Goal: Information Seeking & Learning: Learn about a topic

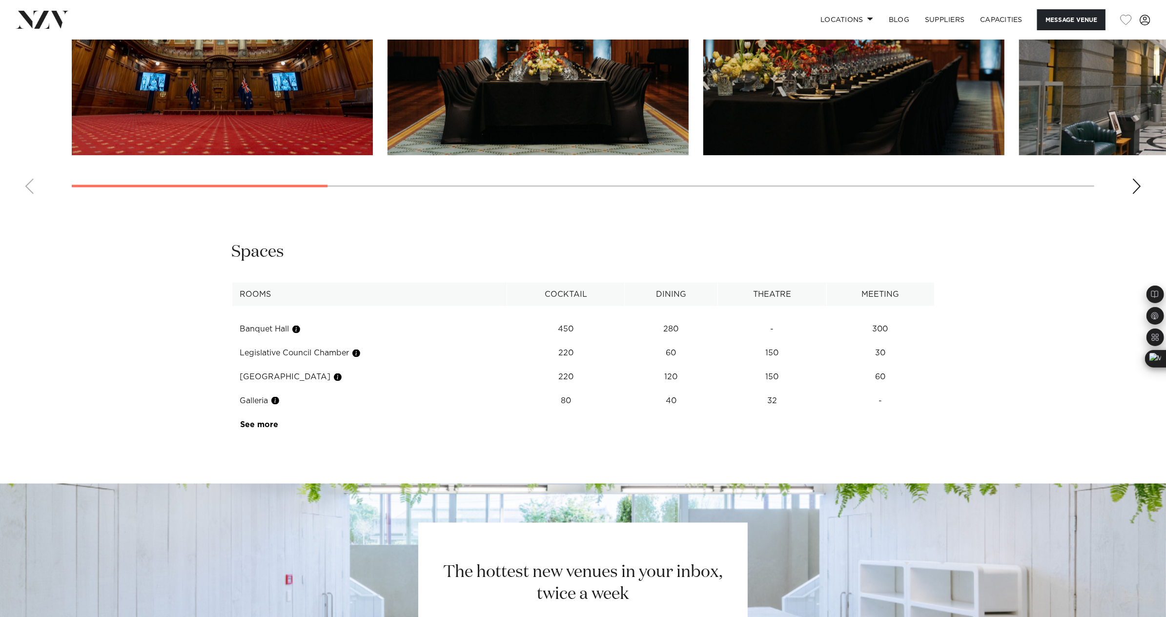
scroll to position [1111, 0]
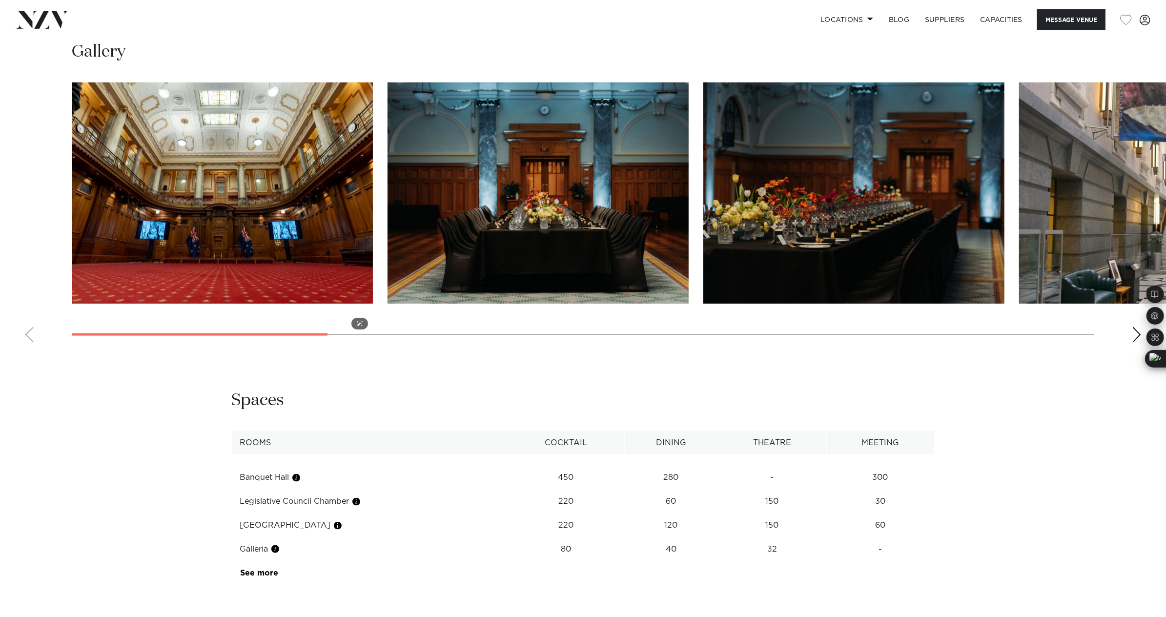
click at [221, 255] on img "1 / 13" at bounding box center [222, 193] width 301 height 221
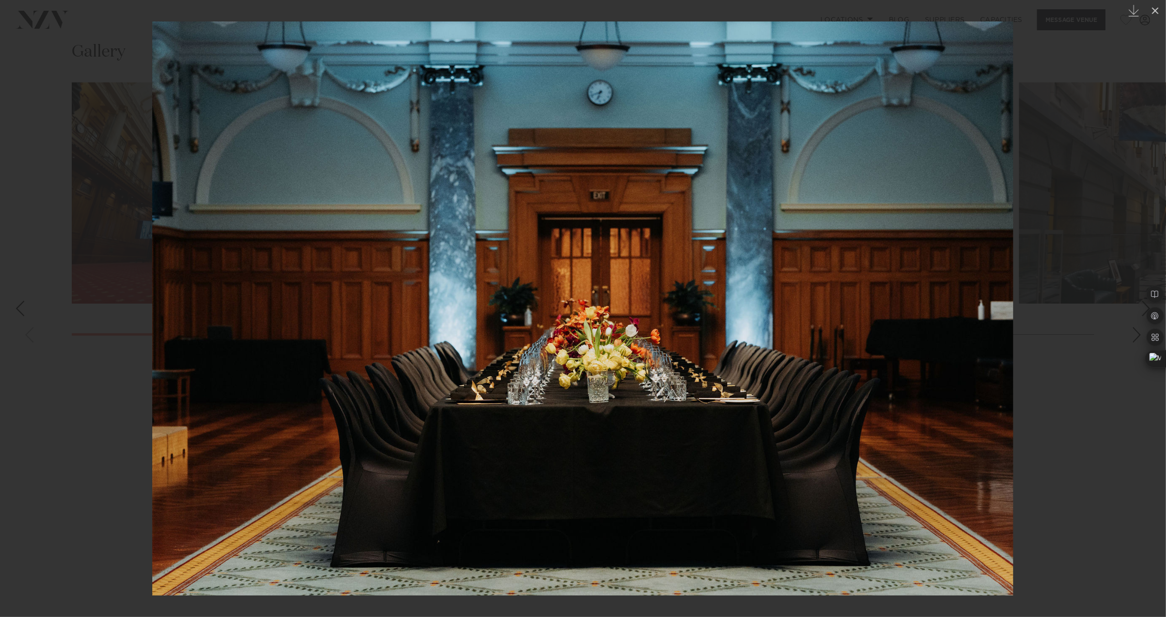
click at [874, 432] on div at bounding box center [583, 308] width 1166 height 617
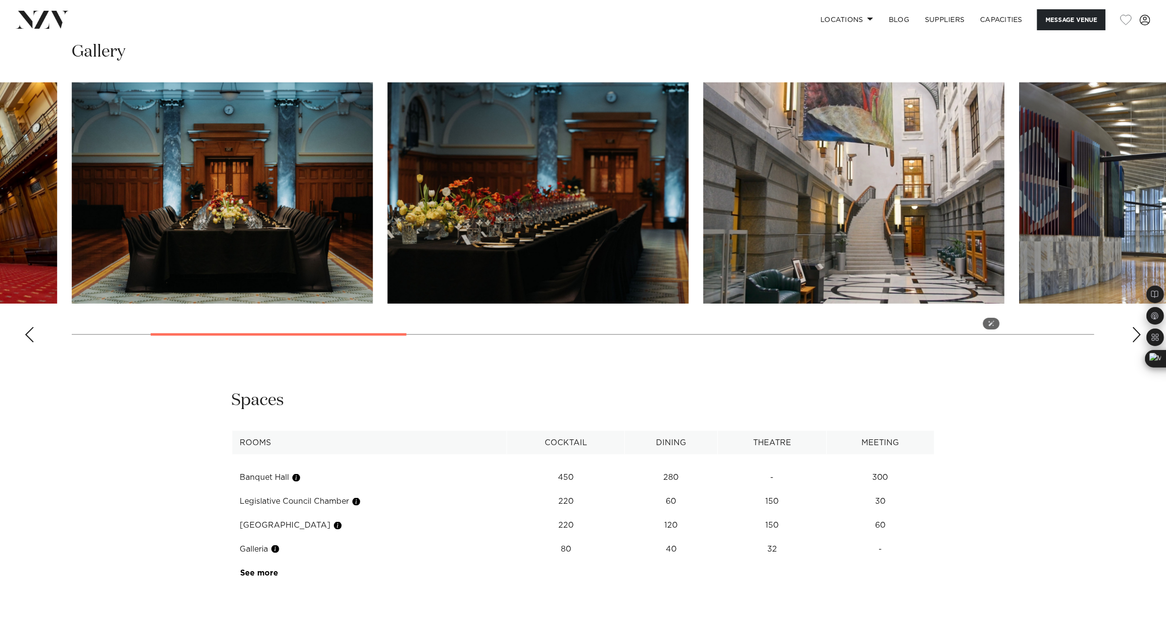
click at [874, 264] on img "4 / 13" at bounding box center [854, 193] width 301 height 221
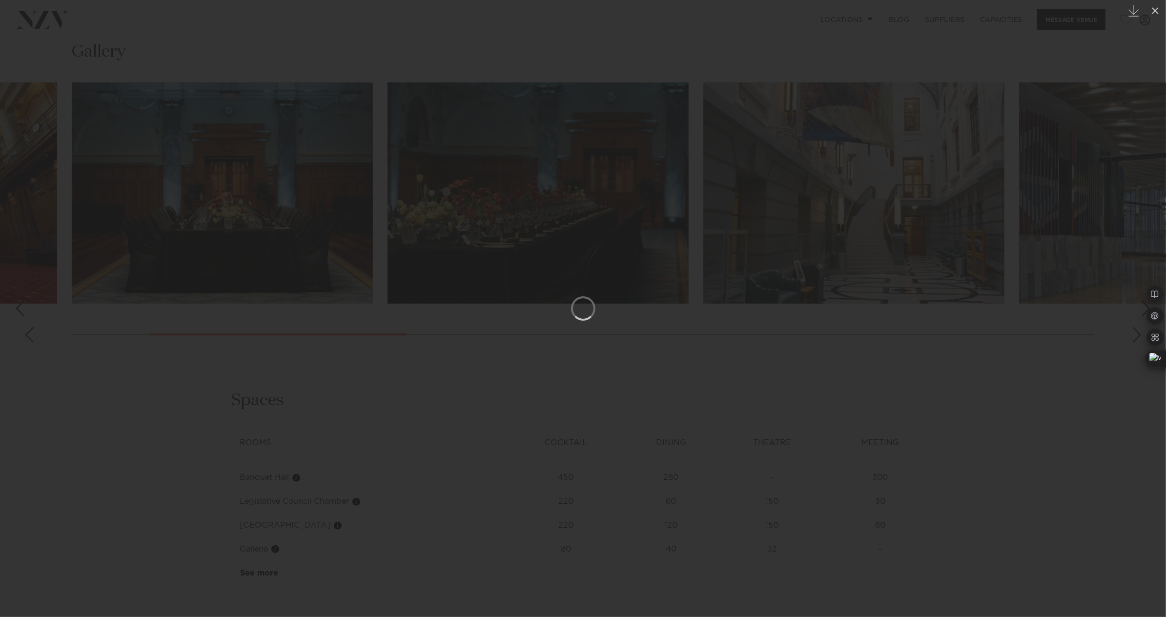
click at [874, 295] on div at bounding box center [583, 308] width 1166 height 617
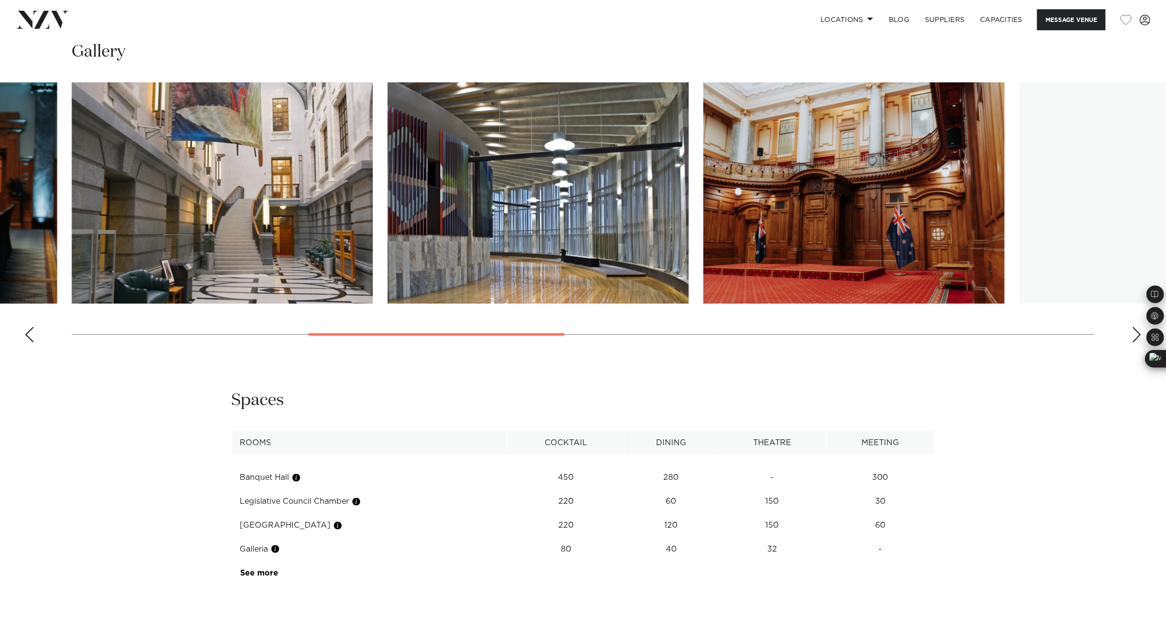
click at [874, 243] on img "7 / 13" at bounding box center [1169, 193] width 301 height 221
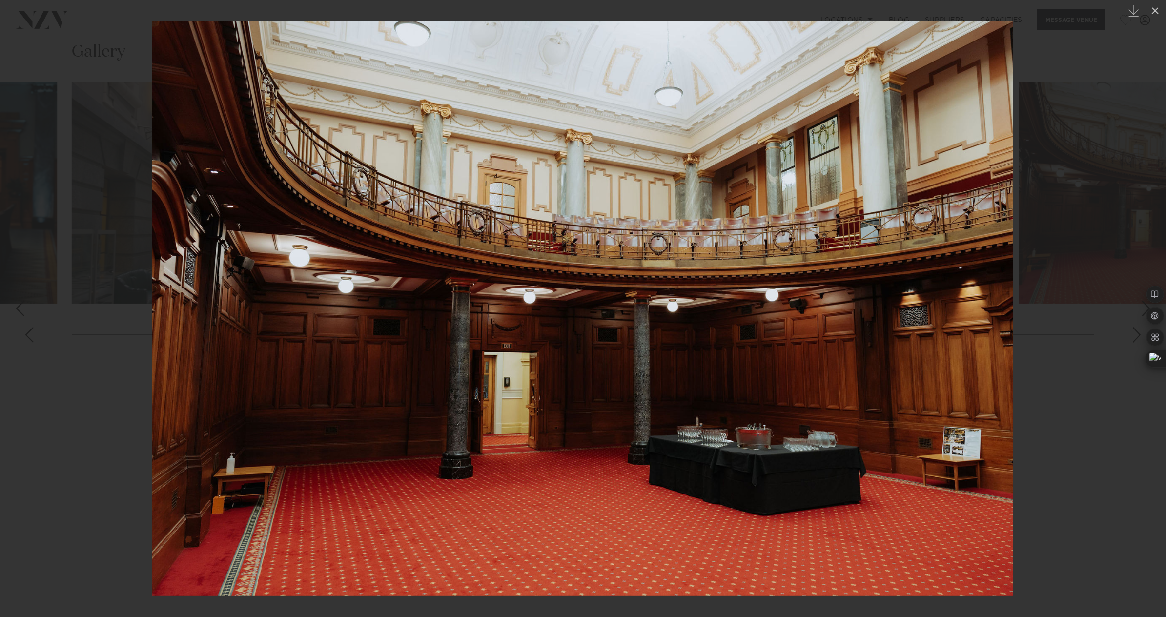
click at [874, 361] on div at bounding box center [583, 308] width 1166 height 617
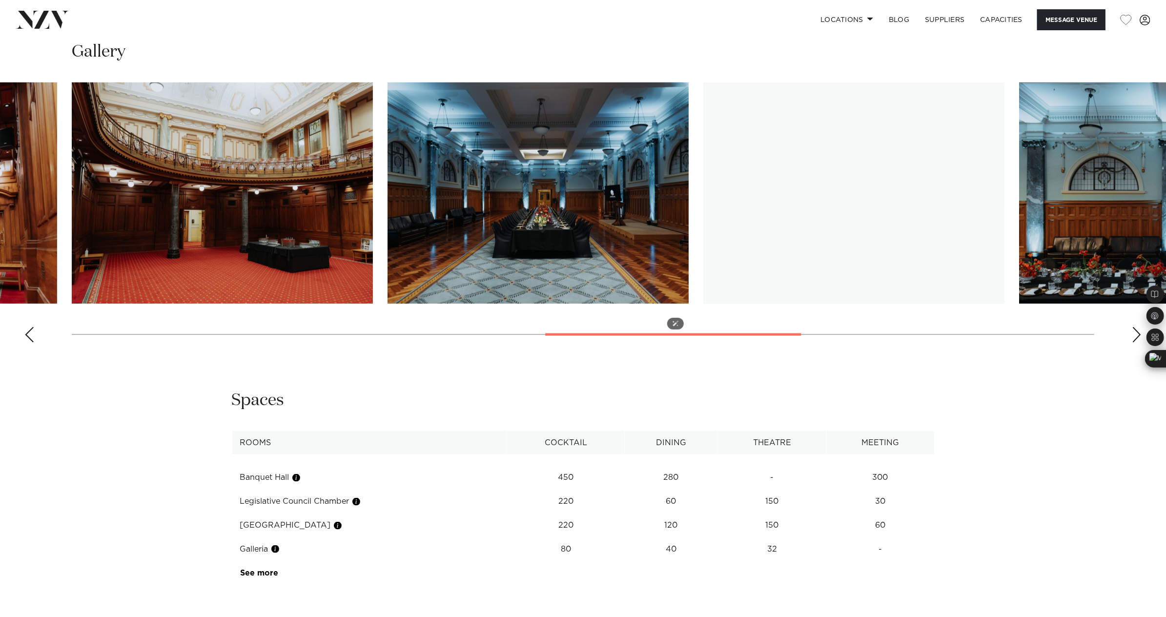
click at [630, 296] on img "8 / 13" at bounding box center [538, 193] width 301 height 221
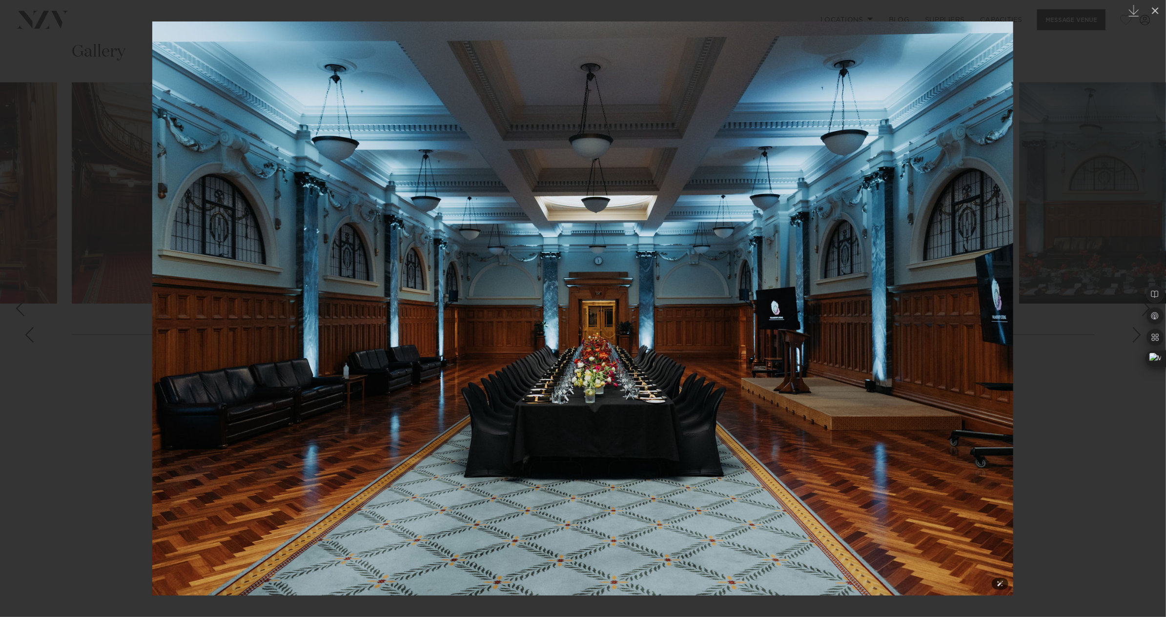
click at [874, 321] on img at bounding box center [582, 308] width 861 height 574
click at [874, 366] on div at bounding box center [583, 308] width 1166 height 617
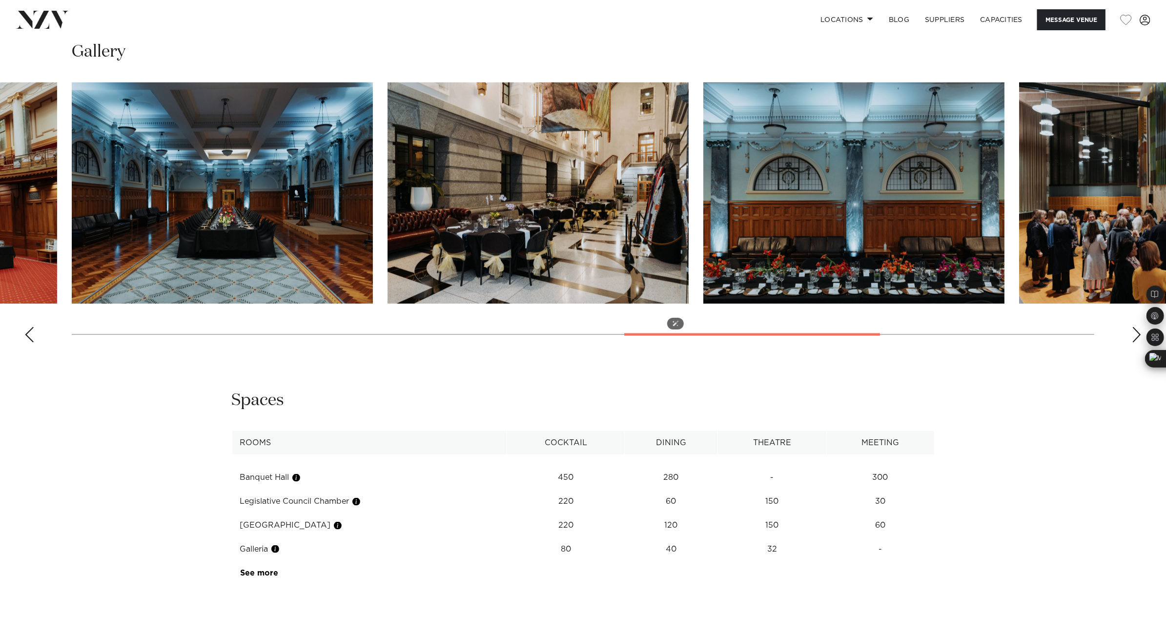
click at [589, 279] on img "9 / 13" at bounding box center [538, 193] width 301 height 221
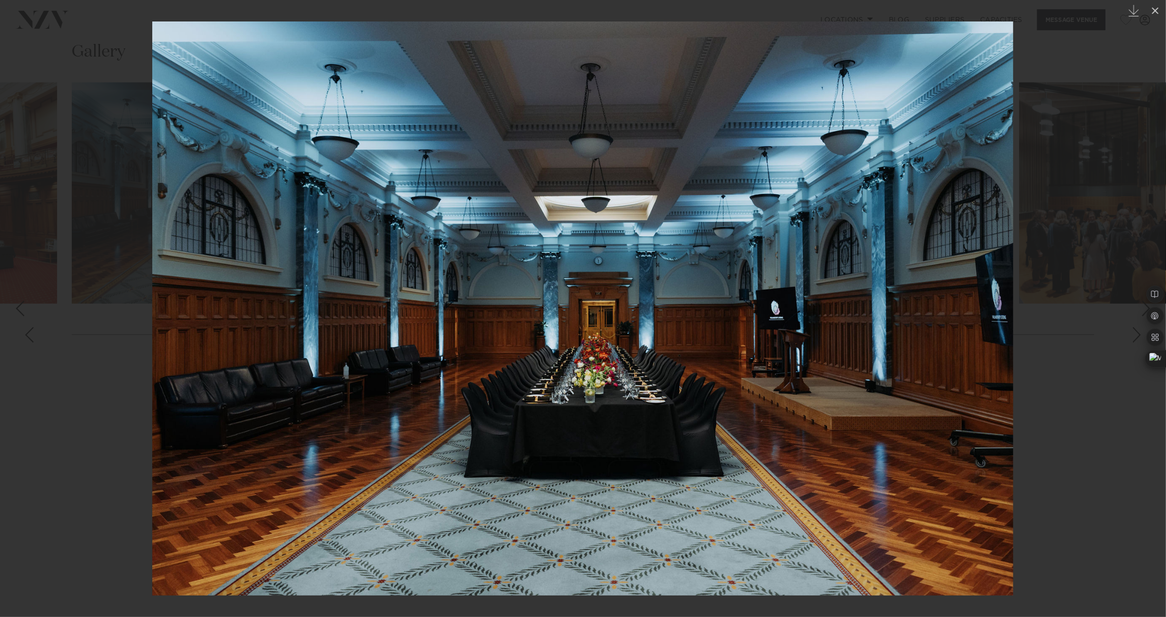
click at [874, 320] on div at bounding box center [583, 308] width 1166 height 617
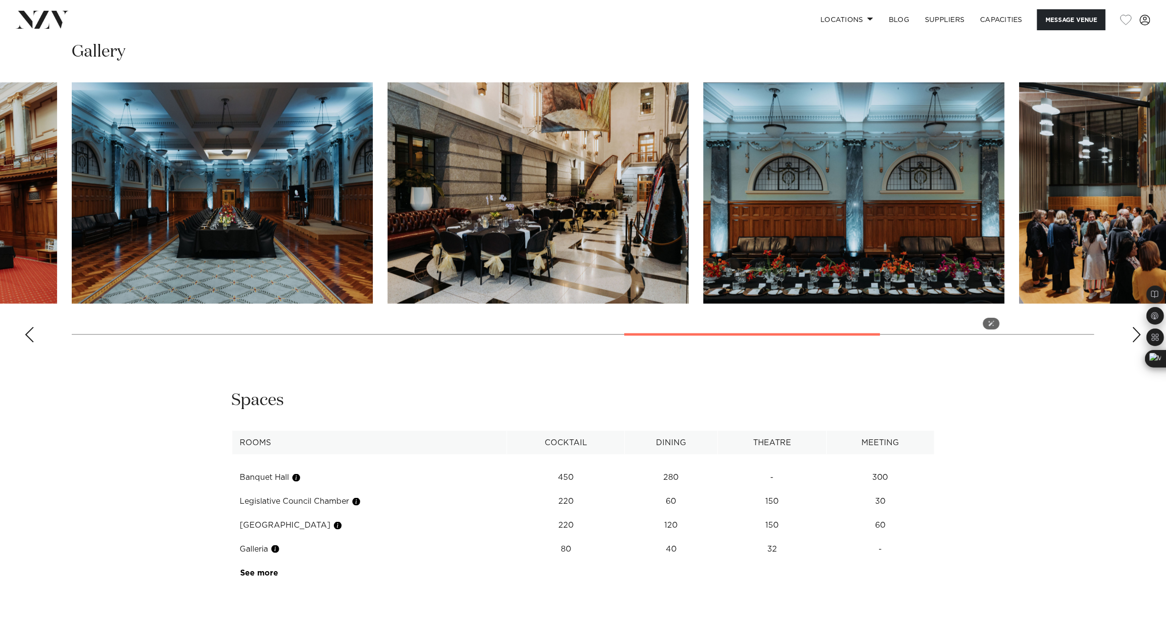
click at [857, 263] on img "10 / 13" at bounding box center [854, 193] width 301 height 221
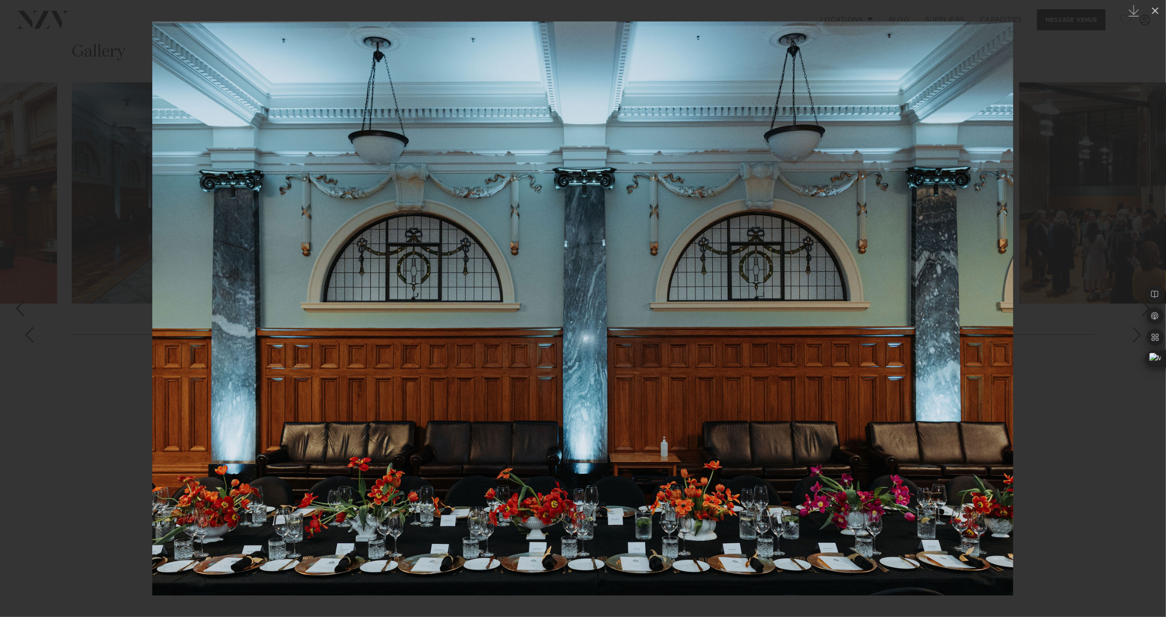
click at [874, 325] on div at bounding box center [583, 308] width 1166 height 617
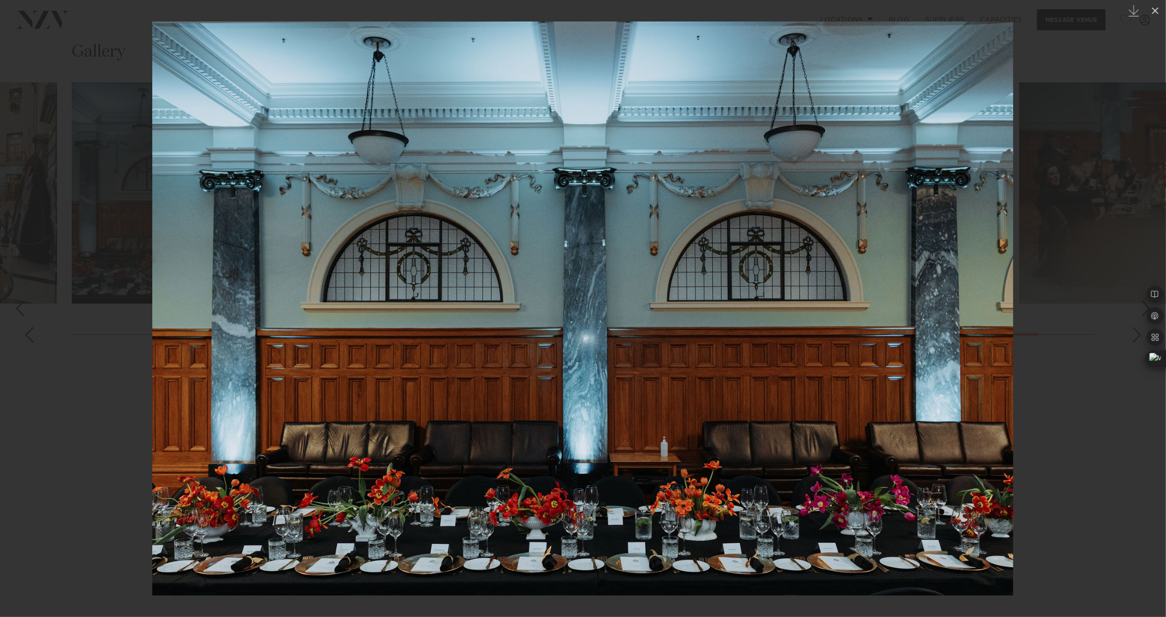
click at [874, 347] on div at bounding box center [583, 308] width 1166 height 617
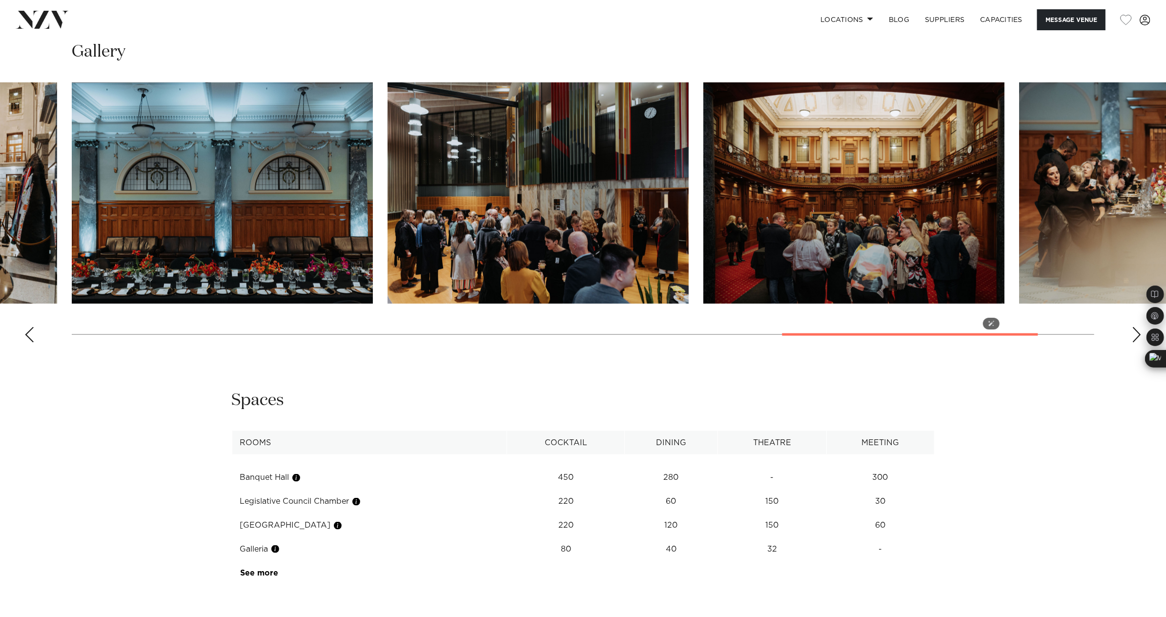
click at [794, 238] on img "12 / 13" at bounding box center [854, 193] width 301 height 221
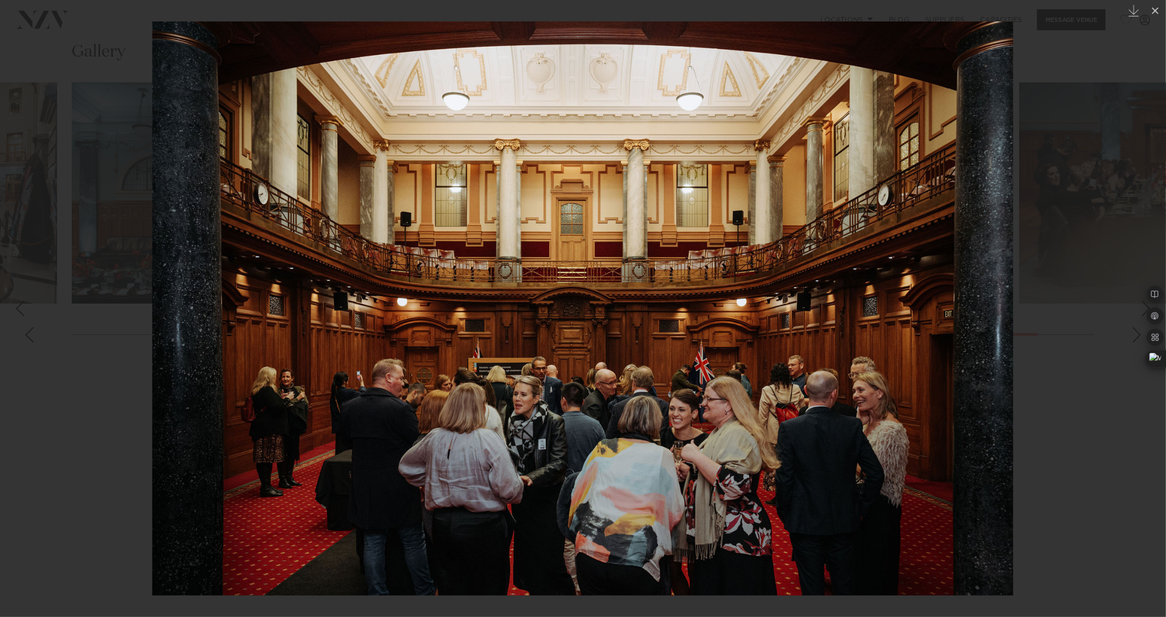
click at [130, 353] on div at bounding box center [583, 308] width 1166 height 617
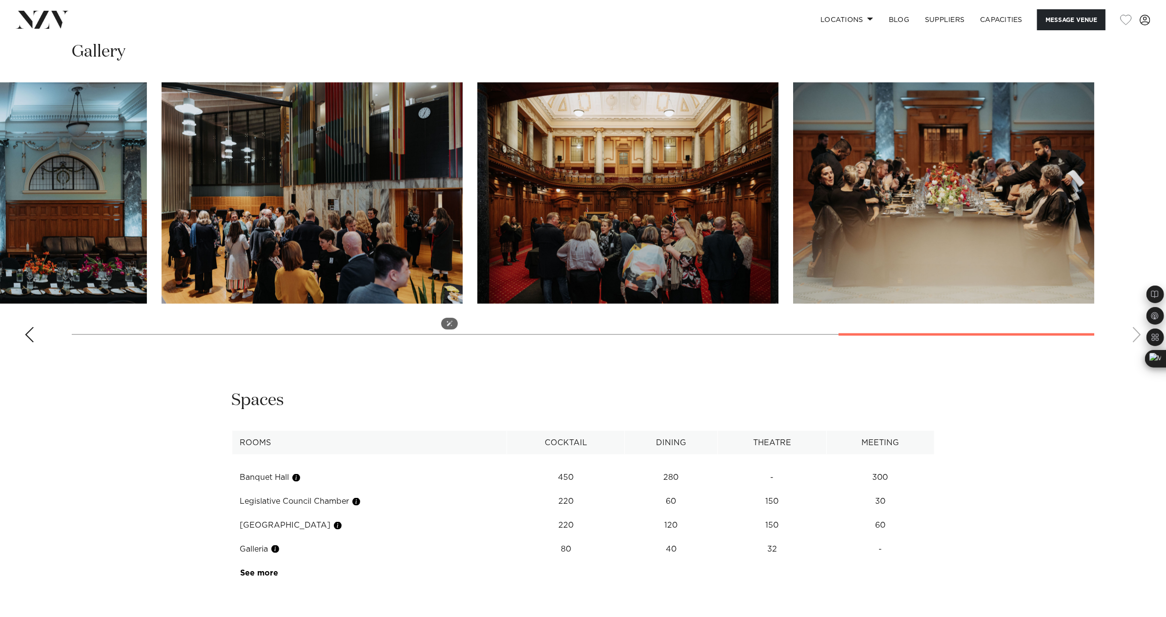
click at [317, 200] on img "11 / 13" at bounding box center [312, 193] width 301 height 221
